Goal: Task Accomplishment & Management: Manage account settings

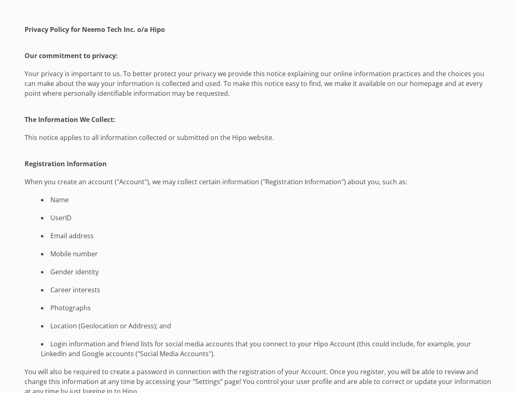
click at [258, 196] on li "Name" at bounding box center [259, 200] width 468 height 10
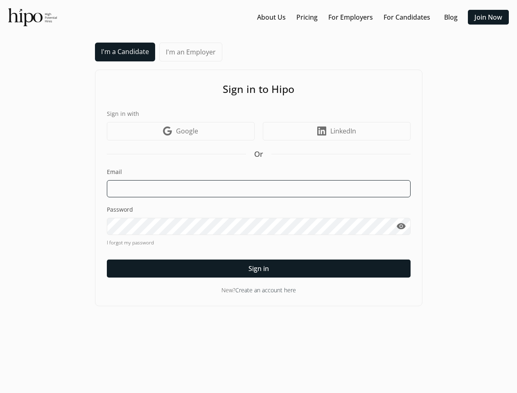
click at [258, 196] on input at bounding box center [259, 188] width 304 height 17
click at [259, 189] on input at bounding box center [259, 188] width 304 height 17
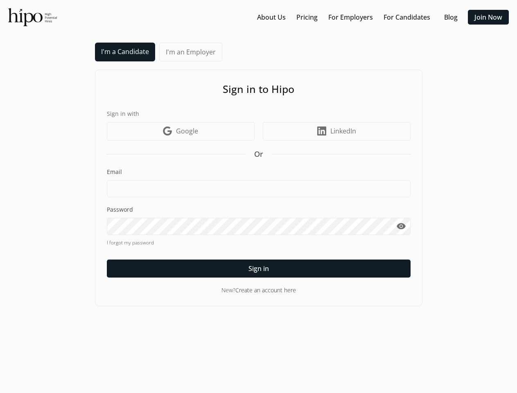
click at [401, 226] on span "visibility" at bounding box center [401, 226] width 10 height 10
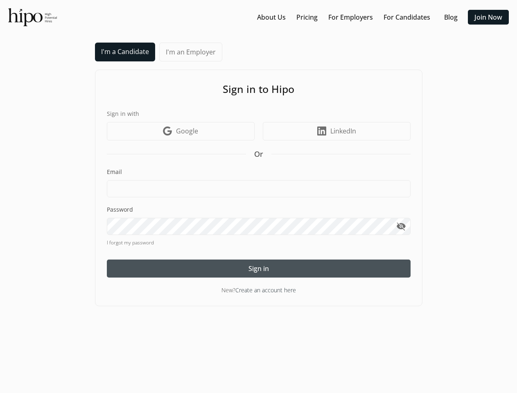
click at [259, 268] on span "Sign in" at bounding box center [258, 269] width 20 height 10
